Goal: Task Accomplishment & Management: Use online tool/utility

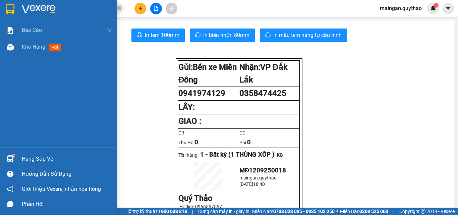
click at [35, 42] on div "Kho hàng mới" at bounding box center [67, 47] width 91 height 17
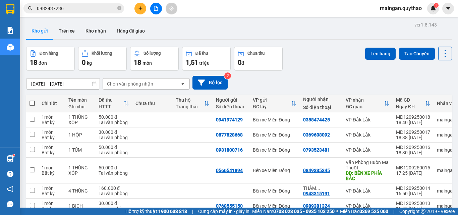
click at [58, 82] on input "[DATE] – [DATE]" at bounding box center [62, 83] width 73 height 11
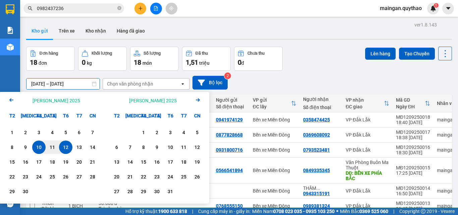
click at [65, 144] on div "12" at bounding box center [65, 147] width 9 height 8
type input "[DATE] – [DATE]"
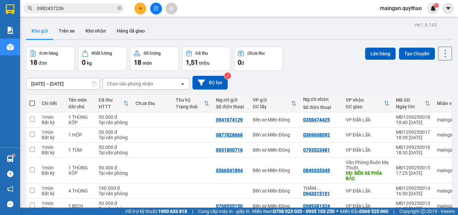
click at [34, 104] on span at bounding box center [32, 103] width 5 height 5
click at [32, 100] on input "checkbox" at bounding box center [32, 100] width 0 height 0
checkbox input "true"
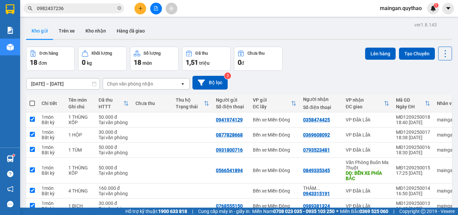
checkbox input "true"
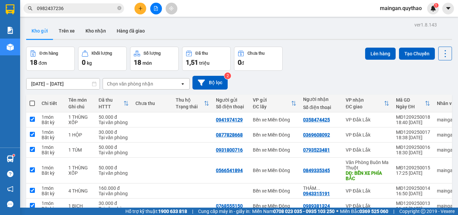
checkbox input "true"
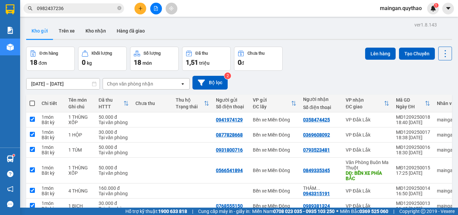
checkbox input "true"
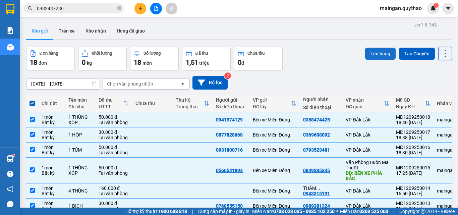
click at [378, 56] on button "Lên hàng" at bounding box center [380, 54] width 31 height 12
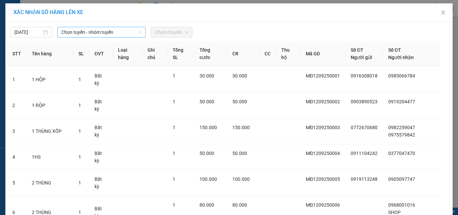
click at [122, 30] on span "Chọn tuyến - nhóm tuyến" at bounding box center [101, 32] width 80 height 10
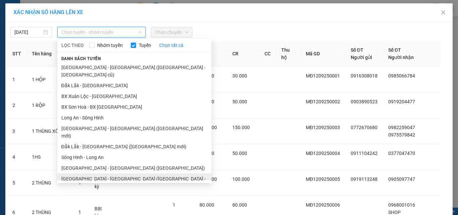
click at [109, 173] on li "[GEOGRAPHIC_DATA] - [GEOGRAPHIC_DATA] ([GEOGRAPHIC_DATA] - [GEOGRAPHIC_DATA] cũ)" at bounding box center [134, 182] width 154 height 18
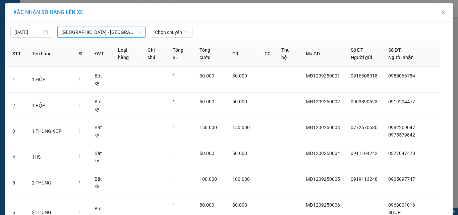
click at [178, 36] on span "Chọn chuyến" at bounding box center [172, 32] width 34 height 10
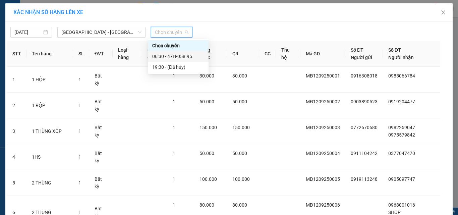
click at [186, 54] on div "06:30 - 47H-058.95" at bounding box center [178, 56] width 52 height 7
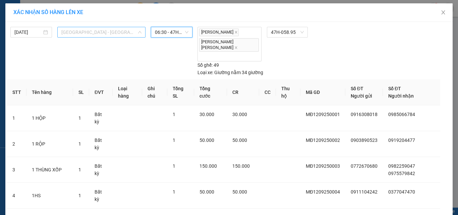
drag, startPoint x: 76, startPoint y: 36, endPoint x: 100, endPoint y: 88, distance: 57.5
click at [76, 36] on span "[GEOGRAPHIC_DATA] - [GEOGRAPHIC_DATA] ([GEOGRAPHIC_DATA] - [GEOGRAPHIC_DATA] cũ)" at bounding box center [101, 32] width 80 height 10
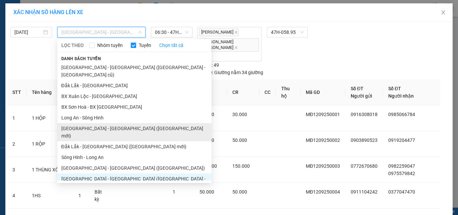
click at [99, 124] on li "[GEOGRAPHIC_DATA] - [GEOGRAPHIC_DATA] ([GEOGRAPHIC_DATA] mới)" at bounding box center [134, 132] width 154 height 18
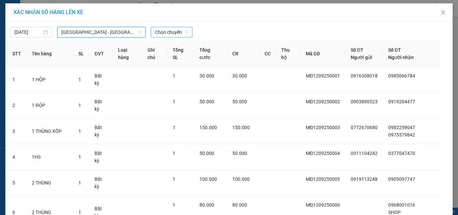
click at [174, 26] on div "[DATE] [GEOGRAPHIC_DATA] - [GEOGRAPHIC_DATA] ([GEOGRAPHIC_DATA] mới) [GEOGRAPHI…" at bounding box center [229, 30] width 444 height 14
click at [175, 32] on span "Chọn chuyến" at bounding box center [172, 32] width 34 height 10
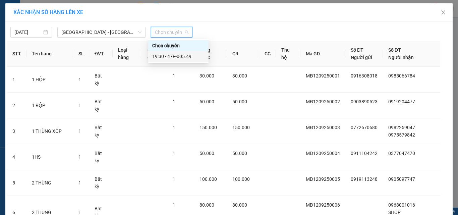
click at [183, 57] on div "19:30 - 47F-005.49" at bounding box center [178, 56] width 52 height 7
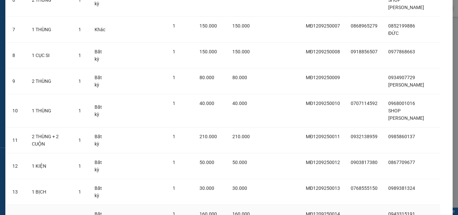
scroll to position [287, 0]
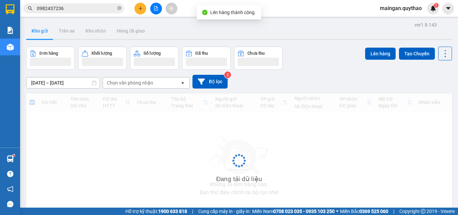
click at [155, 9] on icon "file-add" at bounding box center [156, 8] width 5 height 5
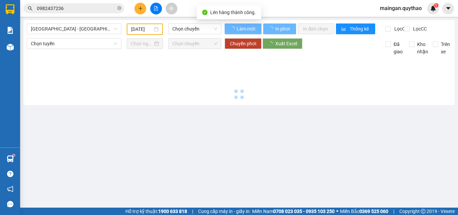
type input "[DATE]"
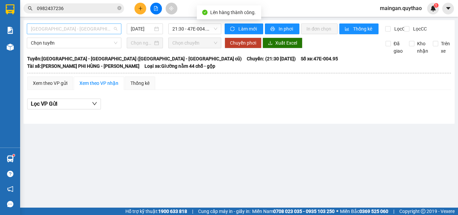
click at [87, 30] on span "[GEOGRAPHIC_DATA] - [GEOGRAPHIC_DATA] ([GEOGRAPHIC_DATA] - [GEOGRAPHIC_DATA] cũ)" at bounding box center [74, 29] width 87 height 10
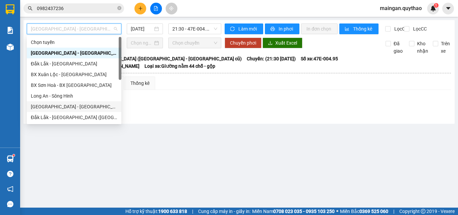
click at [95, 108] on div "[GEOGRAPHIC_DATA] - [GEOGRAPHIC_DATA] ([GEOGRAPHIC_DATA] mới)" at bounding box center [74, 106] width 87 height 7
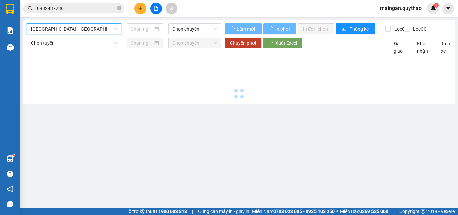
type input "[DATE]"
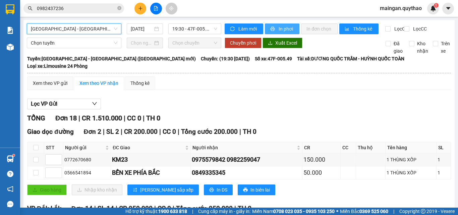
click at [279, 26] on span "In phơi" at bounding box center [286, 28] width 15 height 7
